Goal: Transaction & Acquisition: Subscribe to service/newsletter

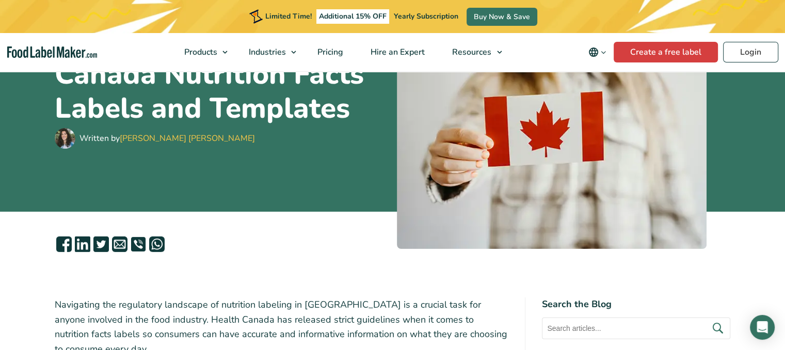
scroll to position [128, 0]
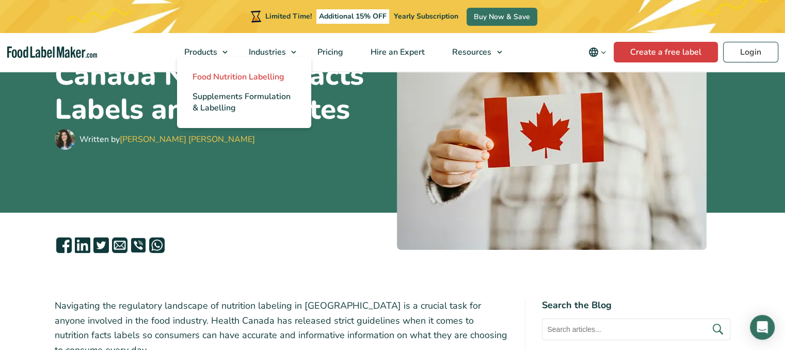
click at [224, 81] on span "Food Nutrition Labelling" at bounding box center [238, 76] width 92 height 11
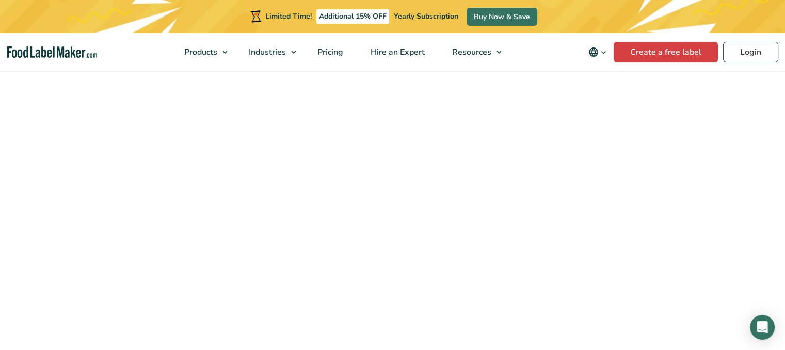
scroll to position [2377, 0]
click at [331, 42] on link "Pricing" at bounding box center [329, 52] width 51 height 38
